Goal: Register for event/course

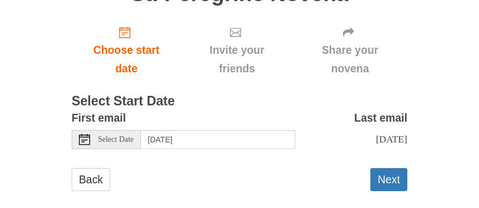
scroll to position [179, 0]
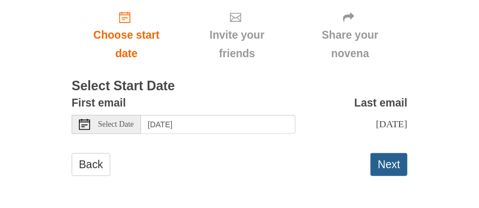
click at [388, 163] on button "Next" at bounding box center [389, 164] width 37 height 23
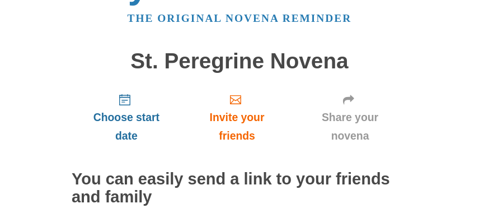
scroll to position [56, 0]
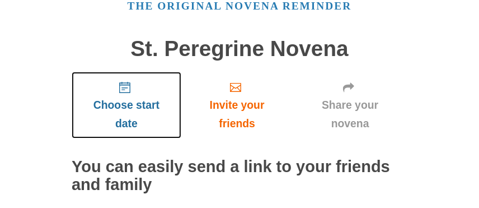
click at [123, 90] on use "Choose start date" at bounding box center [124, 87] width 11 height 11
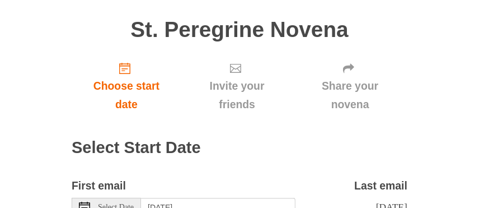
scroll to position [112, 0]
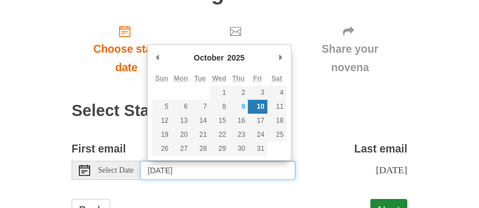
click at [232, 169] on input "[DATE]" at bounding box center [218, 170] width 155 height 19
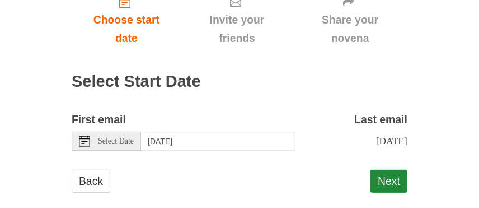
scroll to position [158, 0]
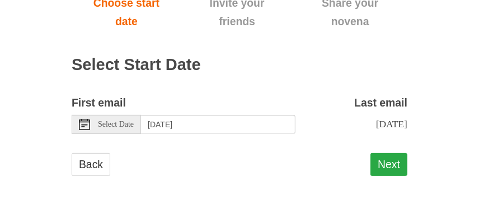
click at [389, 160] on button "Next" at bounding box center [389, 164] width 37 height 23
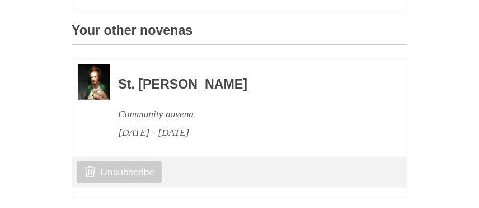
scroll to position [551, 0]
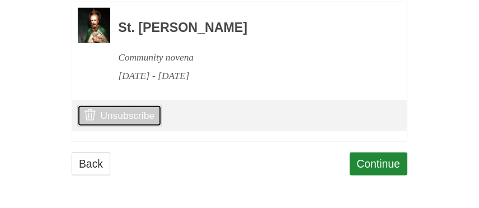
click at [124, 116] on link "Unsubscribe" at bounding box center [119, 115] width 85 height 21
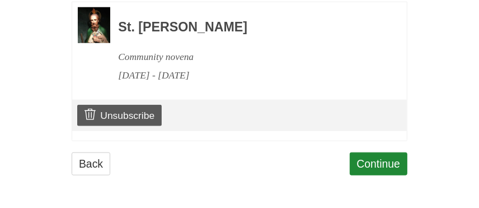
scroll to position [604, 0]
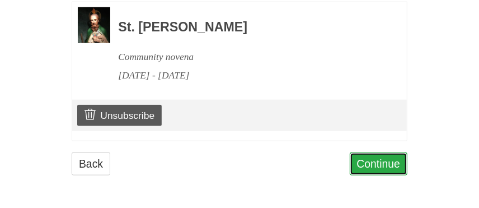
click at [385, 165] on link "Continue" at bounding box center [379, 163] width 58 height 23
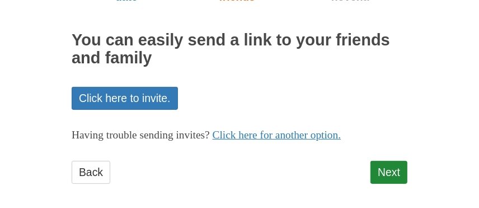
scroll to position [190, 0]
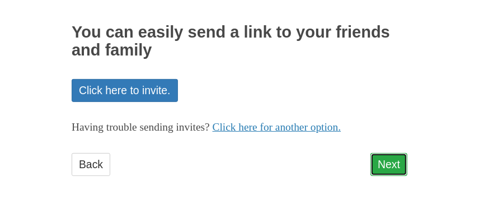
click at [390, 165] on link "Next" at bounding box center [389, 164] width 37 height 23
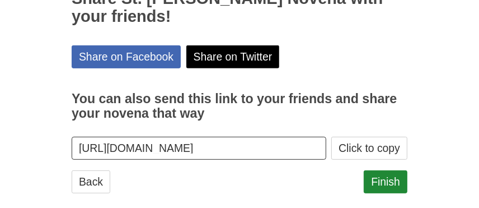
scroll to position [0, 73]
drag, startPoint x: 78, startPoint y: 145, endPoint x: 327, endPoint y: 123, distance: 249.6
click at [327, 123] on section "You can also send this link to your friends and share your novena that way http…" at bounding box center [240, 119] width 336 height 81
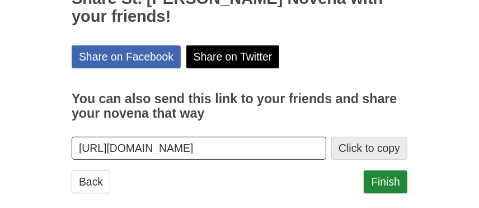
scroll to position [0, 0]
click at [379, 149] on button "Click to copy" at bounding box center [369, 148] width 76 height 23
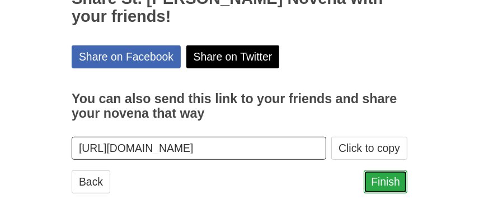
click at [386, 183] on link "Finish" at bounding box center [386, 181] width 44 height 23
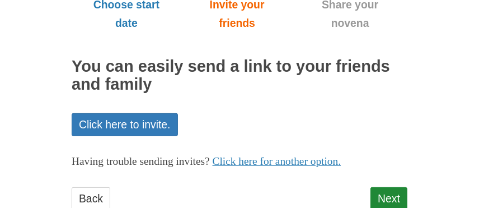
scroll to position [168, 0]
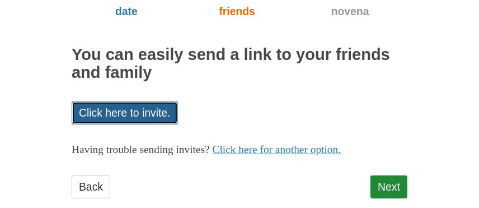
click at [125, 110] on link "Click here to invite." at bounding box center [125, 112] width 106 height 23
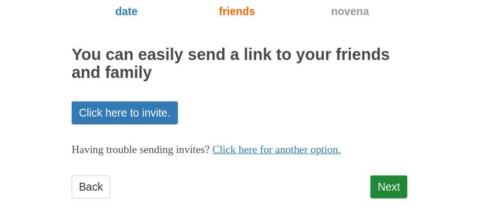
click at [408, 114] on div "Pray More Novenas The original novena reminder St. Peregrine Novena Choose star…" at bounding box center [240, 31] width 420 height 399
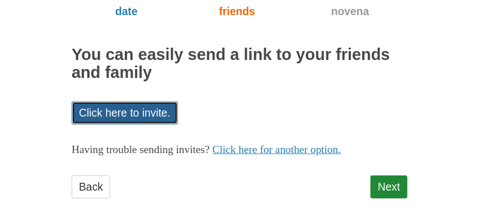
click at [137, 113] on link "Click here to invite." at bounding box center [125, 112] width 106 height 23
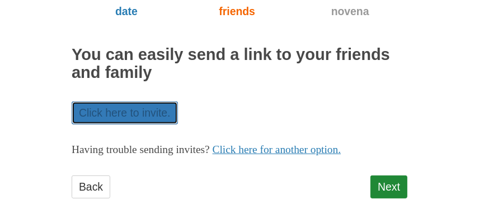
scroll to position [190, 0]
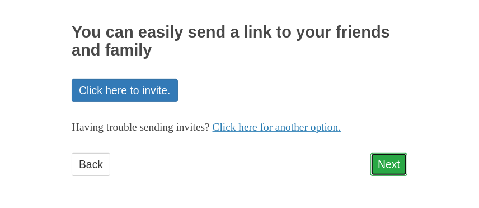
click at [386, 162] on link "Next" at bounding box center [389, 164] width 37 height 23
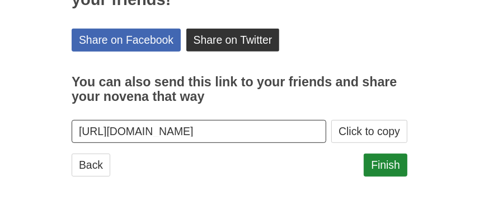
scroll to position [241, 0]
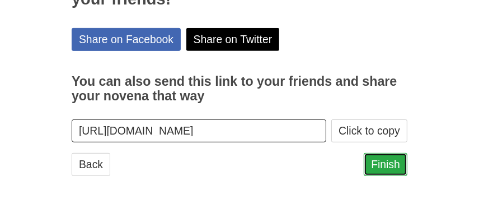
click at [390, 161] on link "Finish" at bounding box center [386, 164] width 44 height 23
